Goal: Use online tool/utility: Use online tool/utility

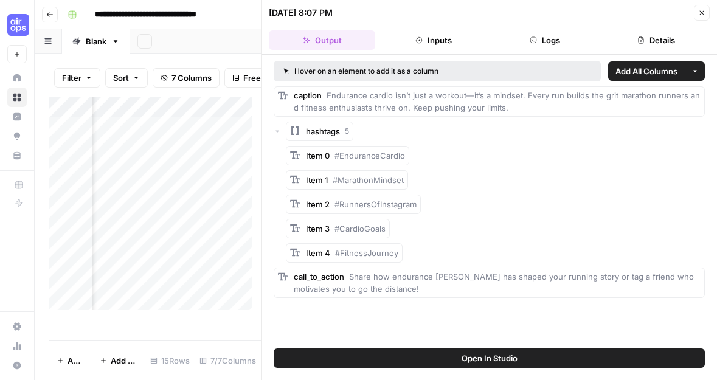
scroll to position [0, 181]
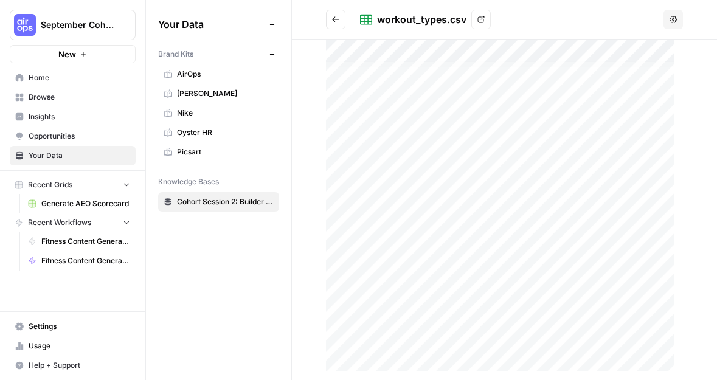
scroll to position [1, 0]
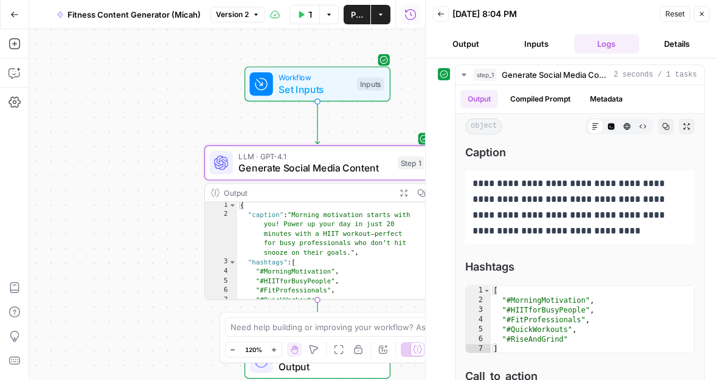
scroll to position [16, 0]
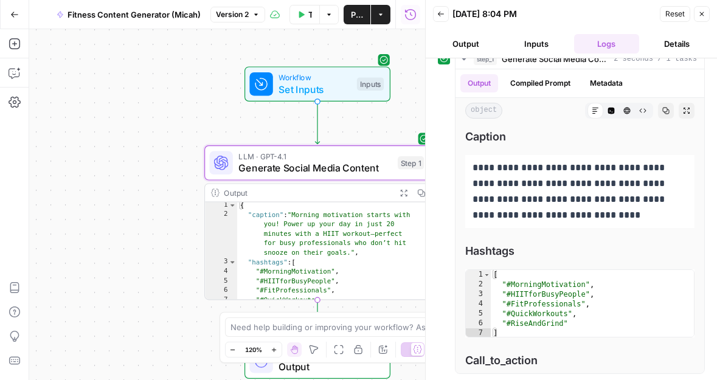
click at [701, 16] on icon "button" at bounding box center [701, 13] width 7 height 7
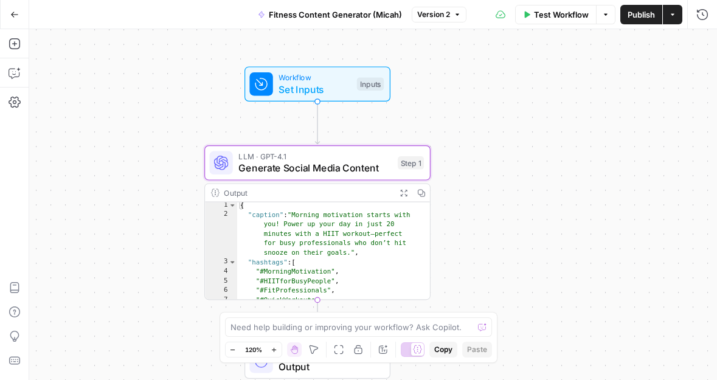
click at [551, 16] on span "Test Workflow" at bounding box center [561, 15] width 55 height 12
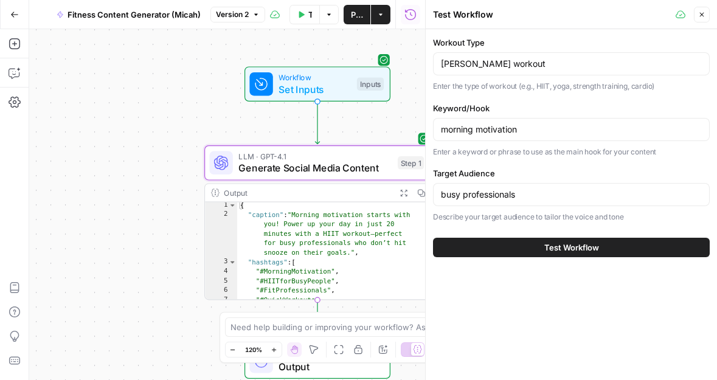
click at [567, 250] on span "Test Workflow" at bounding box center [571, 247] width 55 height 12
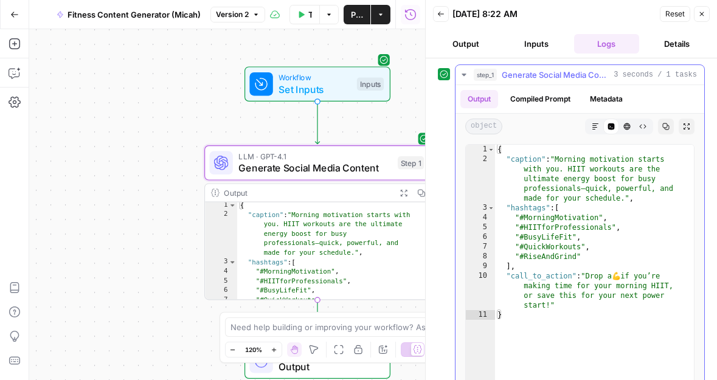
click at [593, 128] on button "Markdown" at bounding box center [595, 127] width 16 height 16
